Goal: Navigation & Orientation: Find specific page/section

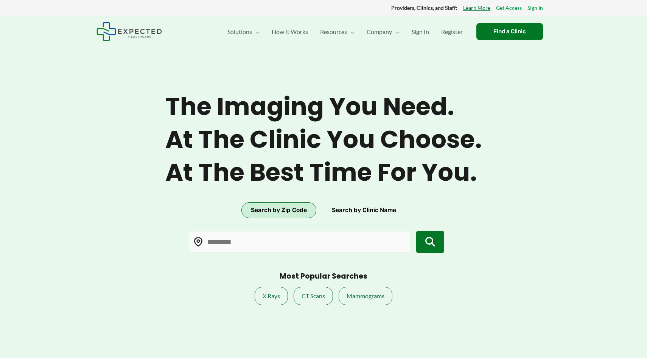
type input "*****"
click at [422, 30] on span "Sign In" at bounding box center [419, 32] width 17 height 26
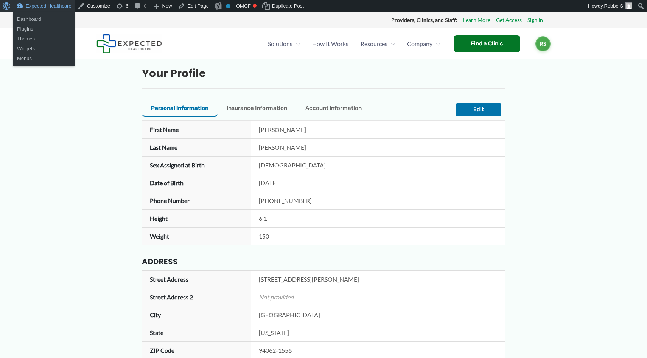
click at [6, 6] on span "Toolbar" at bounding box center [6, 5] width 6 height 11
